Goal: Check status: Check status

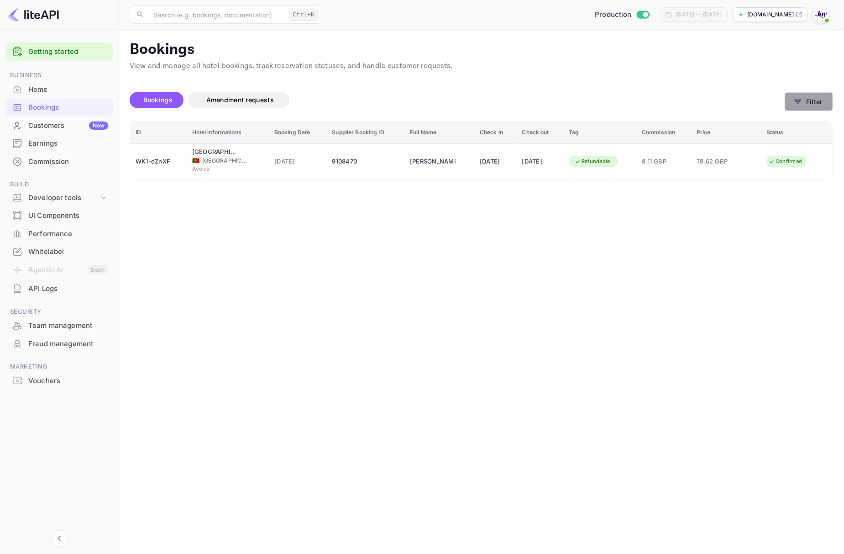
click at [820, 106] on button "Filter" at bounding box center [809, 101] width 48 height 19
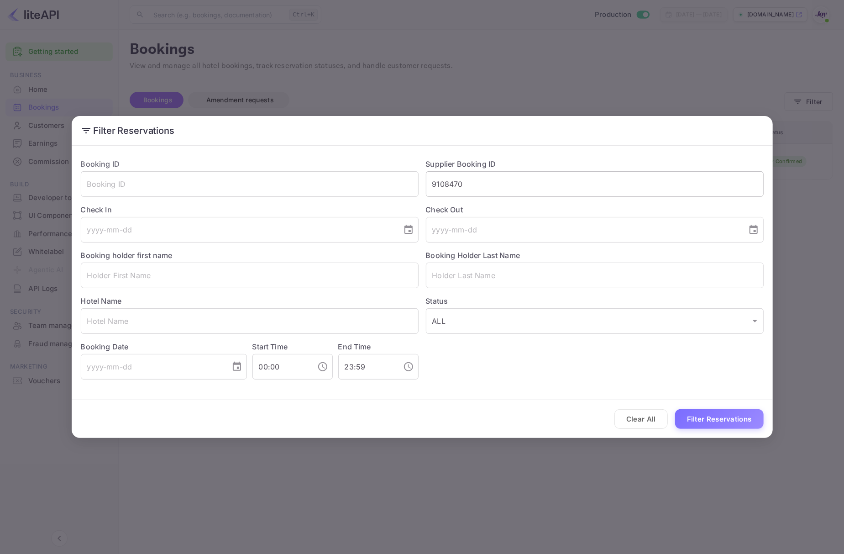
click at [499, 194] on input "9108470" at bounding box center [595, 184] width 338 height 26
click at [507, 189] on input "9108470" at bounding box center [595, 184] width 338 height 26
paste input "8726681"
type input "8726681"
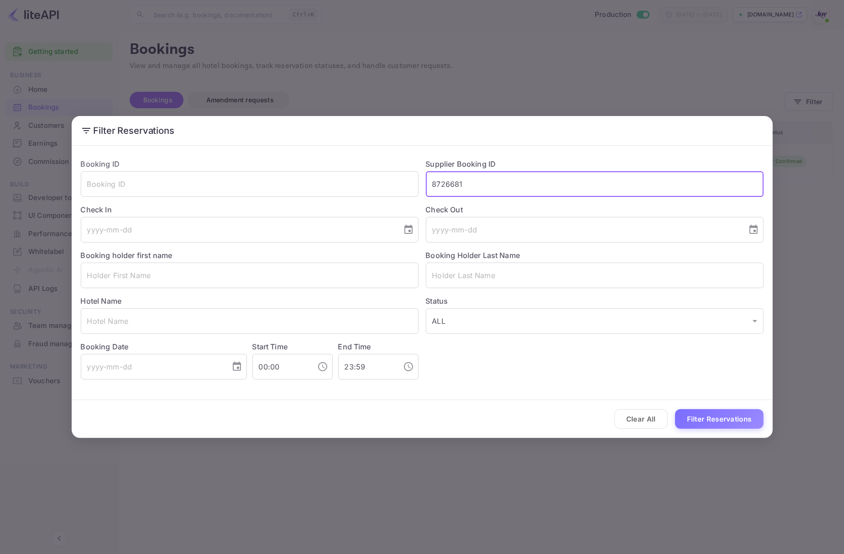
click at [675, 409] on button "Filter Reservations" at bounding box center [719, 419] width 89 height 20
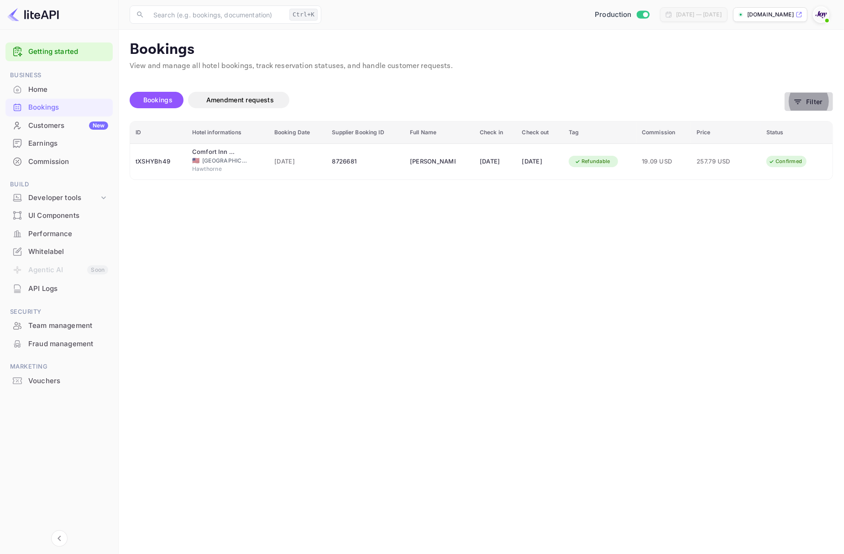
click at [797, 103] on icon "button" at bounding box center [798, 101] width 9 height 9
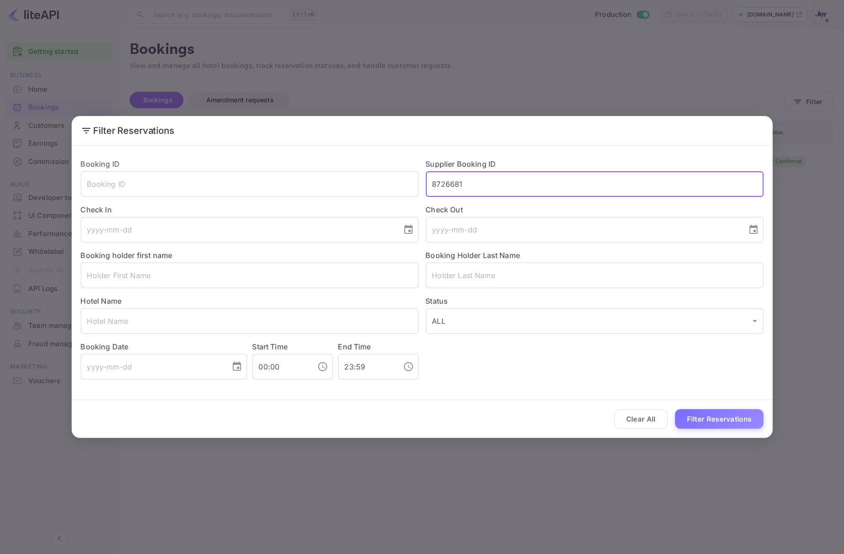
click at [526, 181] on input "8726681" at bounding box center [595, 184] width 338 height 26
paste input "7955324"
type input "7955324"
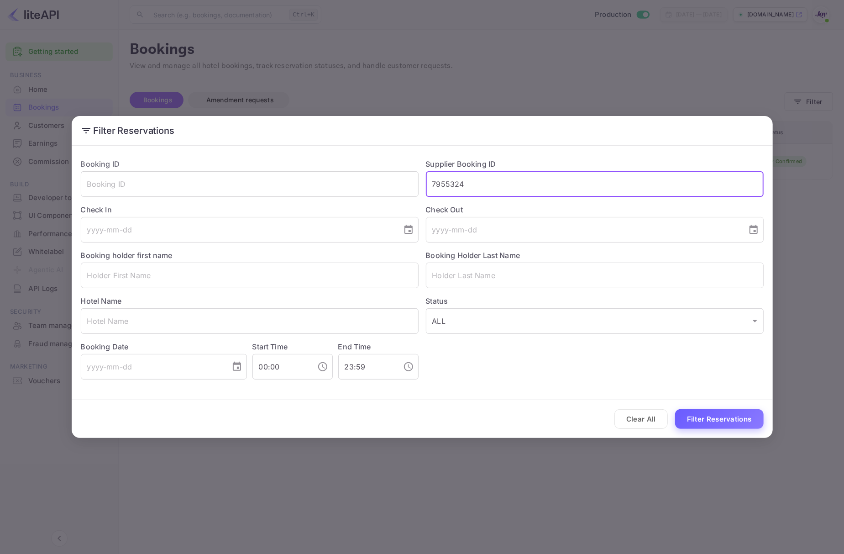
click at [715, 421] on button "Filter Reservations" at bounding box center [719, 419] width 89 height 20
